Goal: Navigation & Orientation: Understand site structure

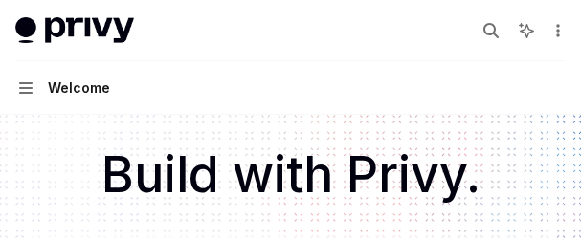
scroll to position [64, 0]
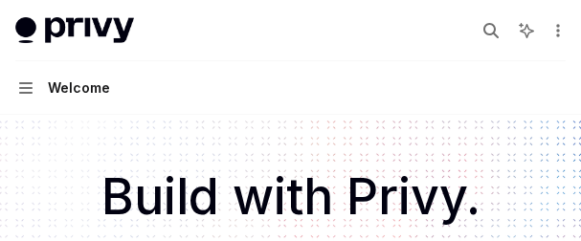
click at [232, 77] on button "Navigation Welcome" at bounding box center [290, 88] width 581 height 54
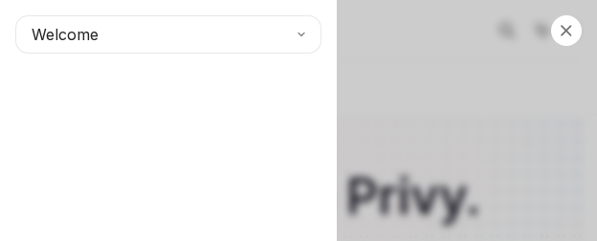
click at [541, 212] on div "Close navigation Welcome" at bounding box center [298, 120] width 597 height 241
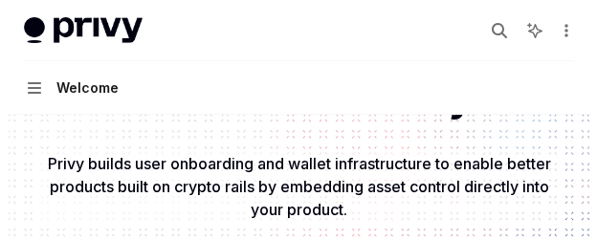
scroll to position [256, 0]
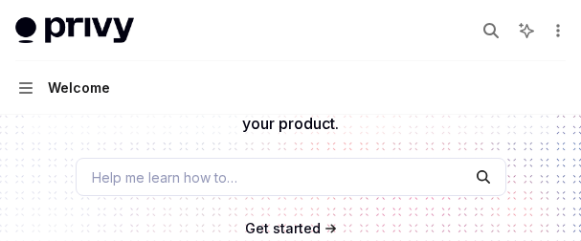
click at [271, 87] on button "Navigation Welcome" at bounding box center [290, 88] width 581 height 54
type textarea "*"
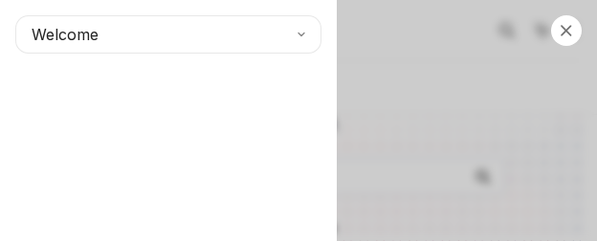
click at [325, 132] on div "Welcome" at bounding box center [168, 120] width 337 height 241
click at [63, 168] on div "Welcome" at bounding box center [168, 120] width 337 height 241
click at [238, 90] on div "Welcome" at bounding box center [168, 120] width 337 height 241
